Goal: Task Accomplishment & Management: Complete application form

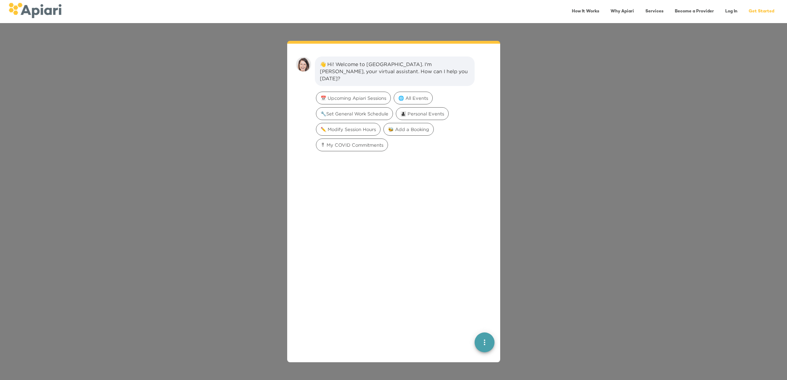
scroll to position [10, 0]
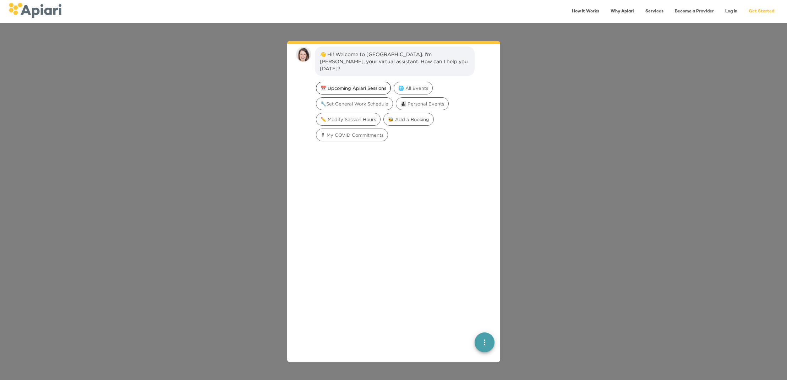
click at [371, 85] on span "📅 Upcoming Apiari Sessions" at bounding box center [353, 88] width 74 height 7
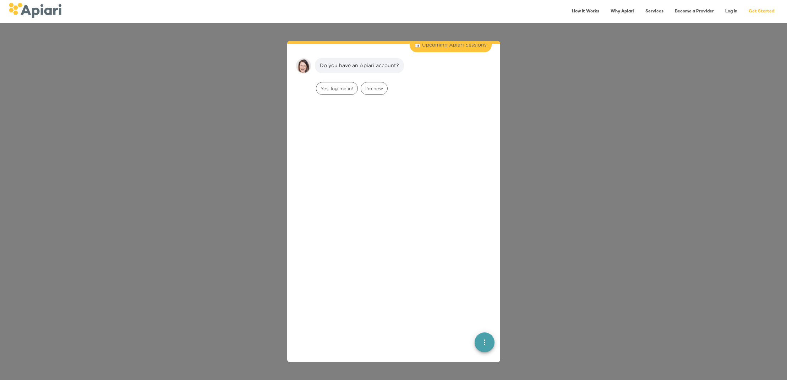
scroll to position [59, 0]
click at [373, 81] on span "I'm new" at bounding box center [374, 84] width 26 height 7
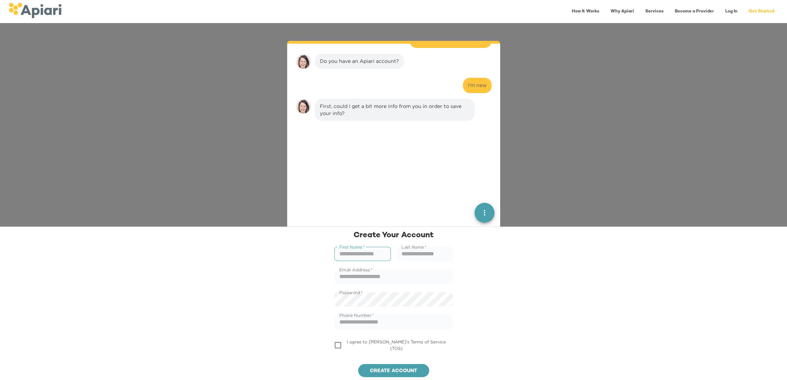
scroll to position [103, 0]
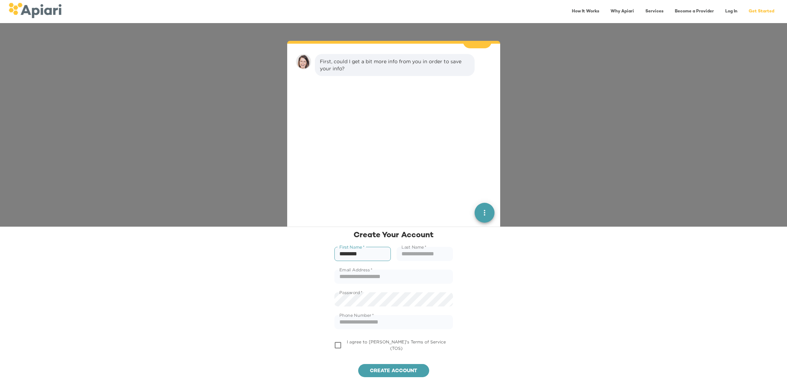
type input "*******"
type input "**********"
click at [393, 370] on button "Create account" at bounding box center [393, 370] width 71 height 13
click at [302, 307] on div "**********" at bounding box center [393, 302] width 787 height 153
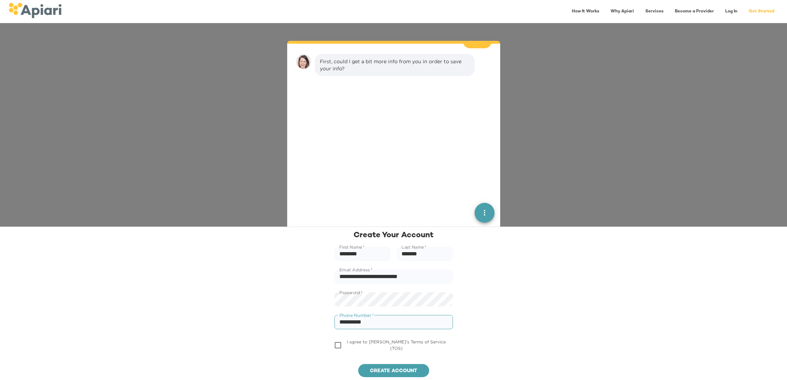
type input "**********"
click at [369, 366] on span "Create account" at bounding box center [394, 370] width 60 height 9
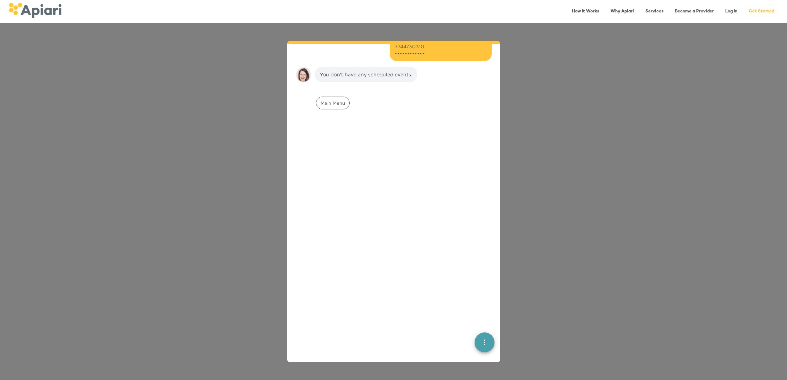
scroll to position [173, 0]
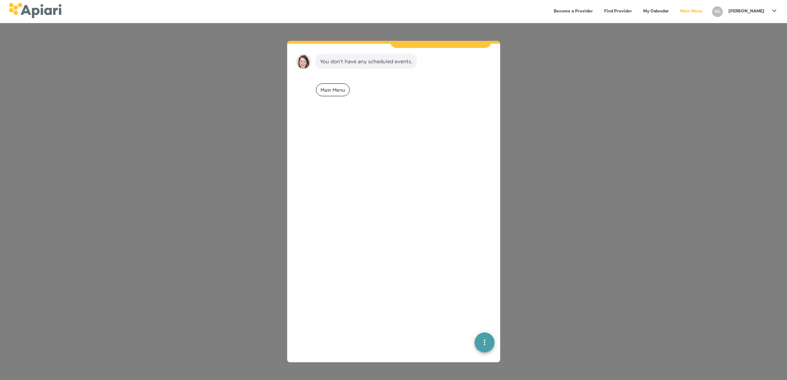
click at [343, 87] on span "Main Menu" at bounding box center [332, 90] width 33 height 7
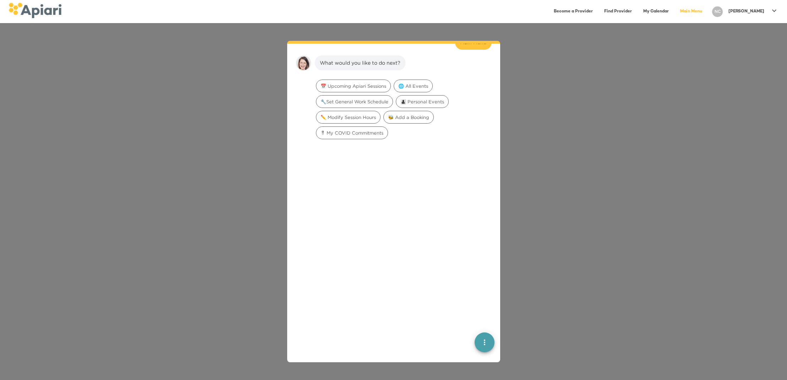
scroll to position [224, 0]
click at [596, 12] on link "Become a Provider" at bounding box center [573, 11] width 48 height 15
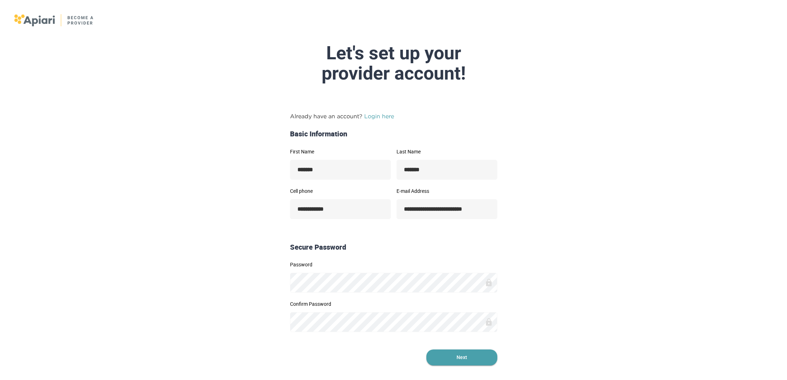
click at [441, 351] on span "Next" at bounding box center [461, 357] width 71 height 16
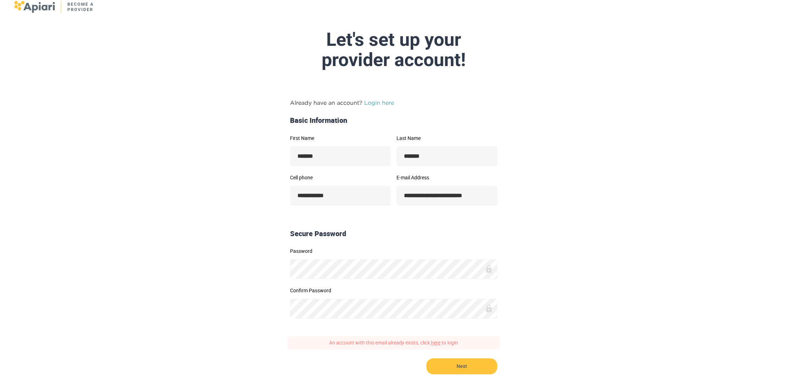
scroll to position [27, 0]
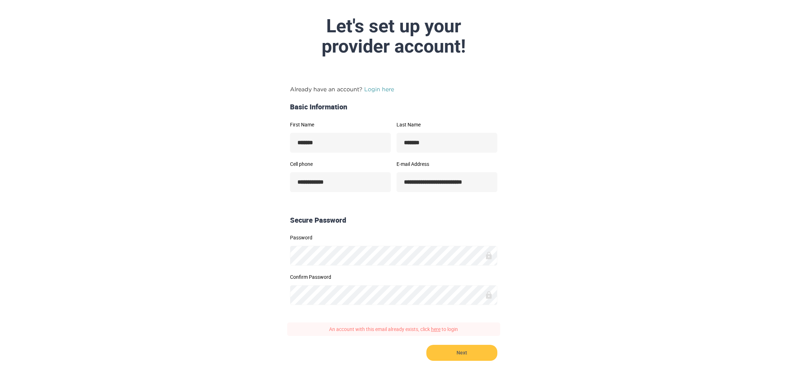
click at [439, 330] on link "here" at bounding box center [436, 328] width 10 height 7
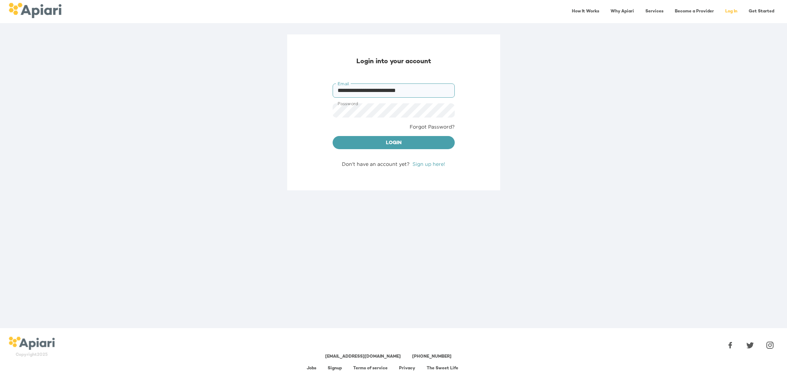
click at [406, 90] on input "**********" at bounding box center [393, 90] width 122 height 14
click at [436, 140] on span "Login" at bounding box center [393, 143] width 111 height 9
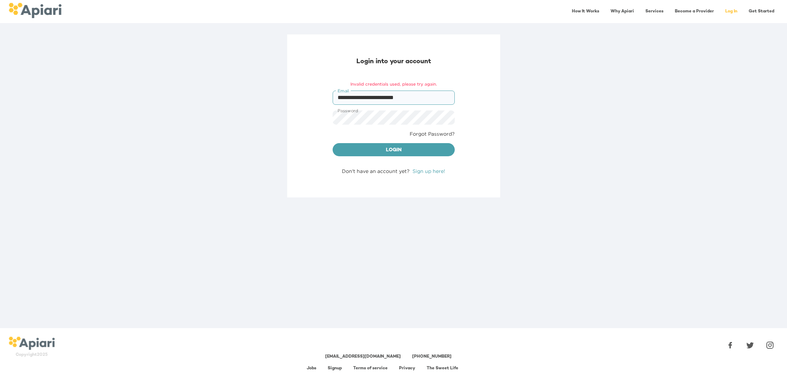
click at [405, 96] on input "**********" at bounding box center [393, 97] width 122 height 14
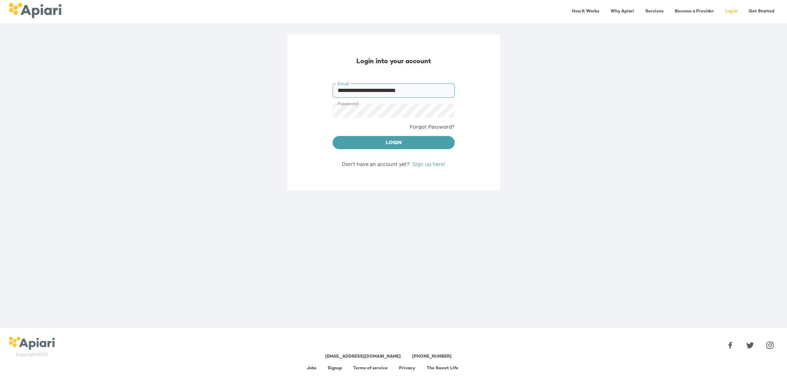
type input "**********"
click at [393, 142] on button "Login" at bounding box center [393, 142] width 122 height 13
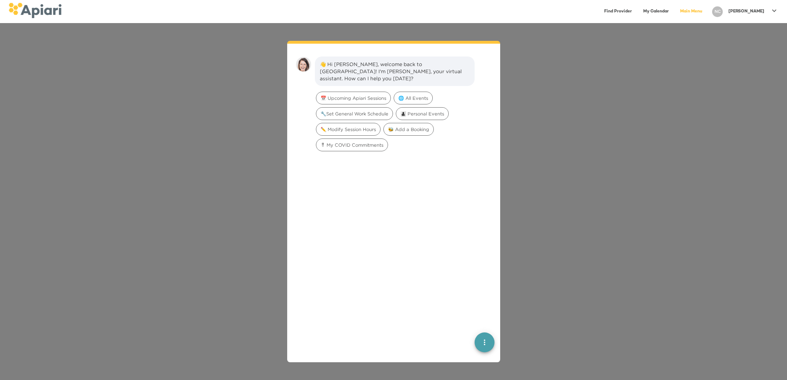
scroll to position [10, 0]
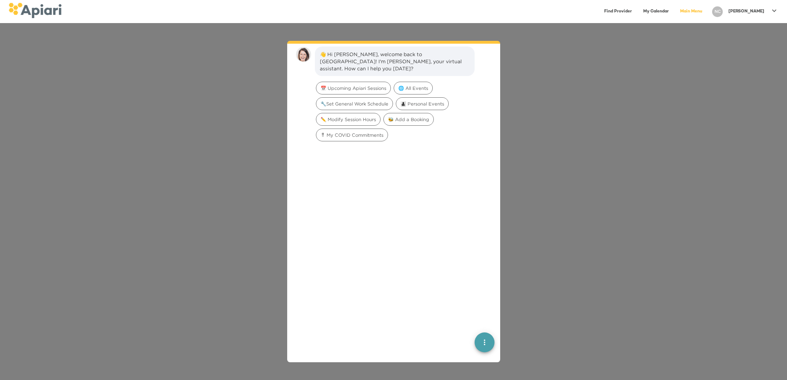
click at [765, 13] on div "[PERSON_NAME]" at bounding box center [746, 12] width 42 height 12
click at [763, 17] on p "My Profile" at bounding box center [761, 15] width 28 height 9
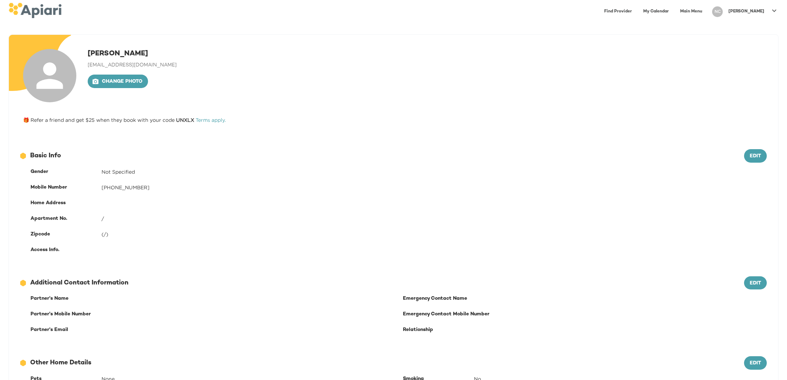
click at [147, 65] on span "[EMAIL_ADDRESS][DOMAIN_NAME]" at bounding box center [132, 64] width 89 height 5
click at [150, 64] on span "[EMAIL_ADDRESS][DOMAIN_NAME]" at bounding box center [132, 64] width 89 height 5
drag, startPoint x: 171, startPoint y: 65, endPoint x: 185, endPoint y: 73, distance: 16.1
click at [182, 67] on div "[PERSON_NAME] [EMAIL_ADDRESS][DOMAIN_NAME] Change photo" at bounding box center [393, 75] width 746 height 59
click at [772, 19] on div at bounding box center [774, 12] width 14 height 16
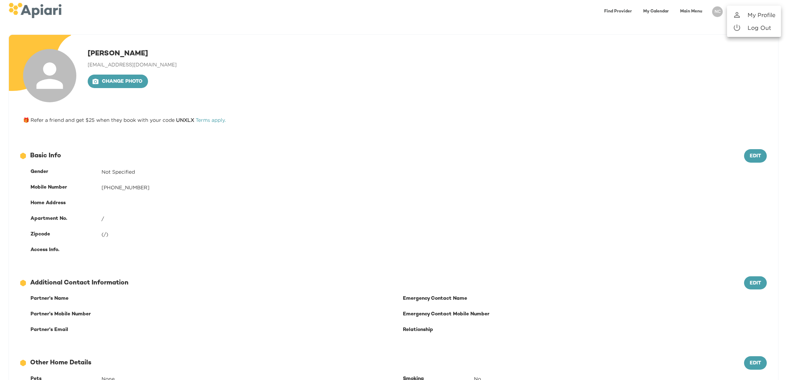
click at [562, 57] on div at bounding box center [393, 190] width 787 height 380
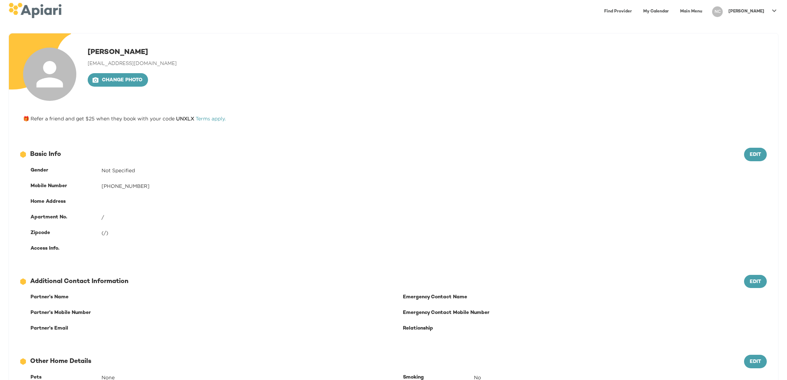
click at [706, 13] on link "Main Menu" at bounding box center [690, 11] width 31 height 15
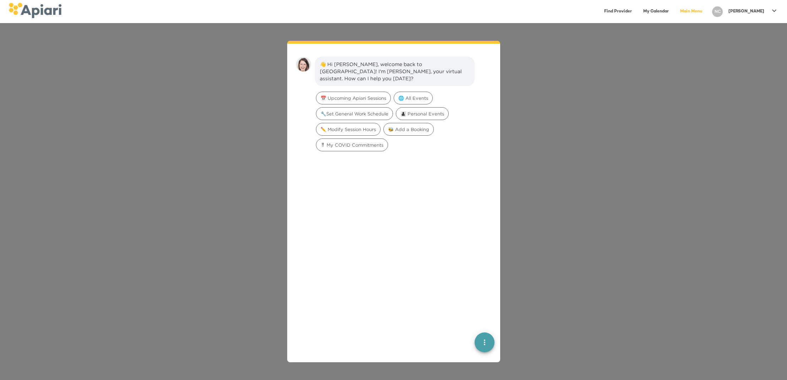
scroll to position [10, 0]
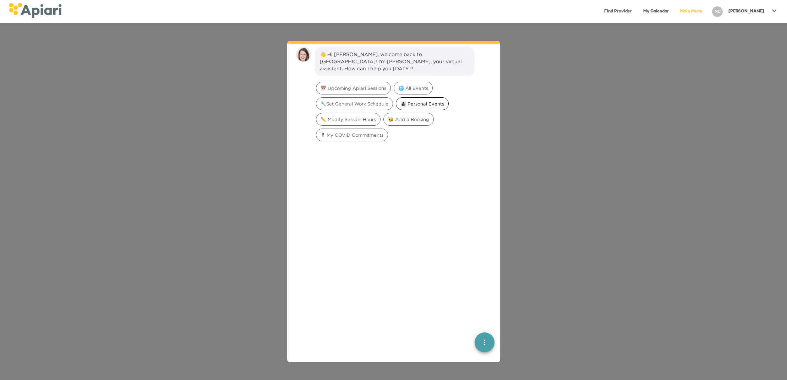
click at [411, 100] on span "👩‍👧‍👦 Personal Events" at bounding box center [422, 103] width 52 height 7
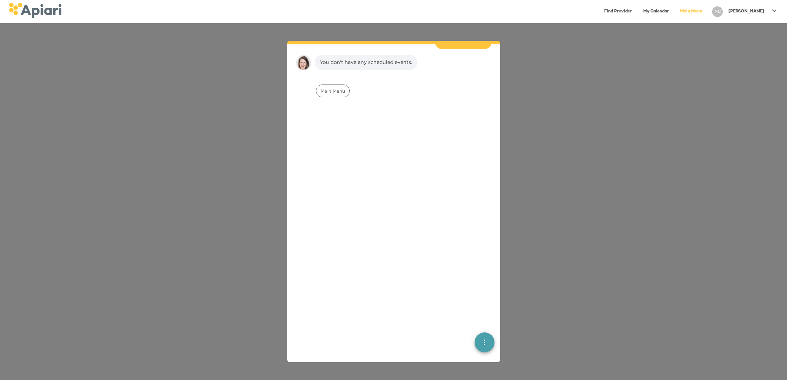
scroll to position [59, 0]
click at [331, 87] on div "Main Menu" at bounding box center [333, 89] width 34 height 13
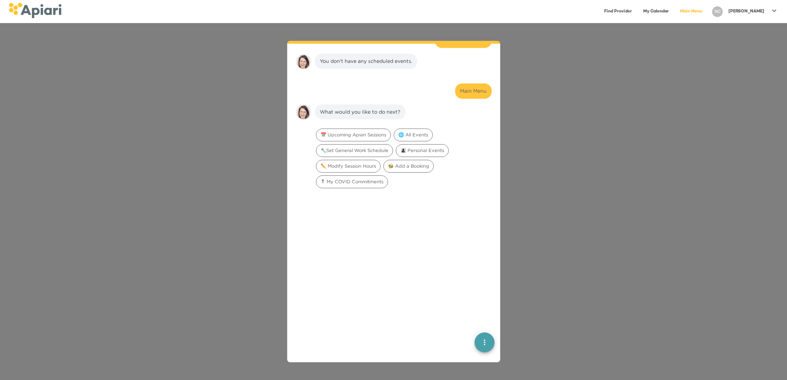
scroll to position [109, 0]
